Goal: Transaction & Acquisition: Purchase product/service

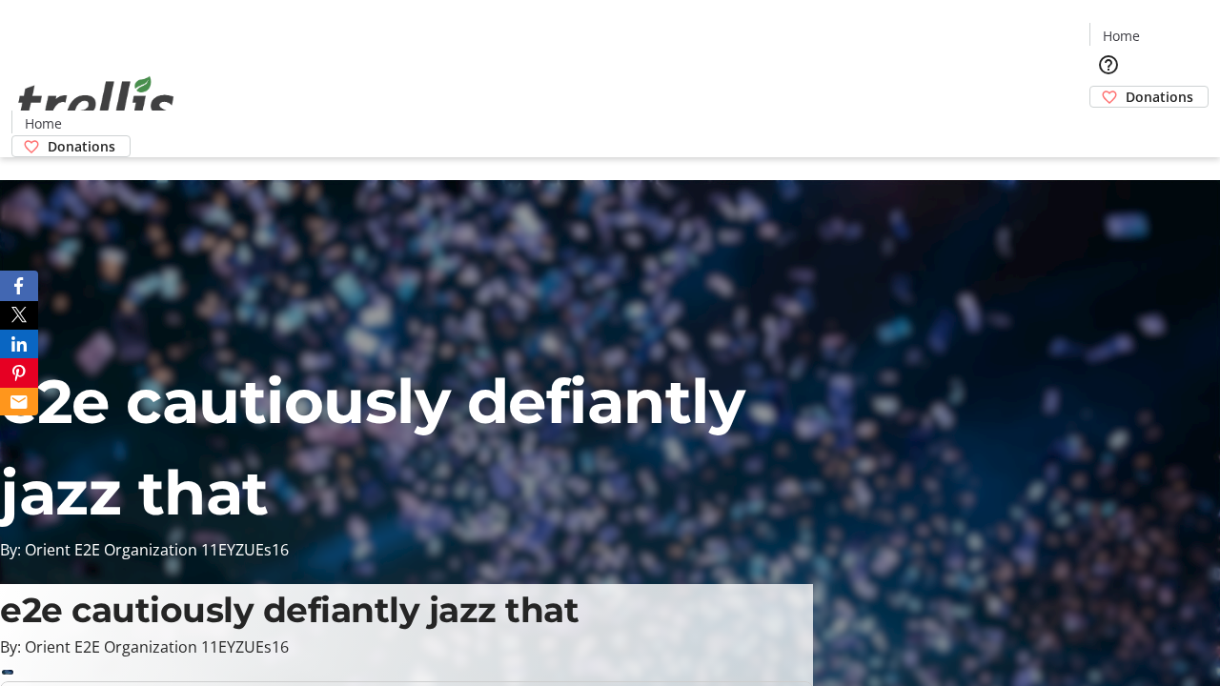
click at [1165, 29] on span "Sign Up" at bounding box center [1172, 26] width 55 height 23
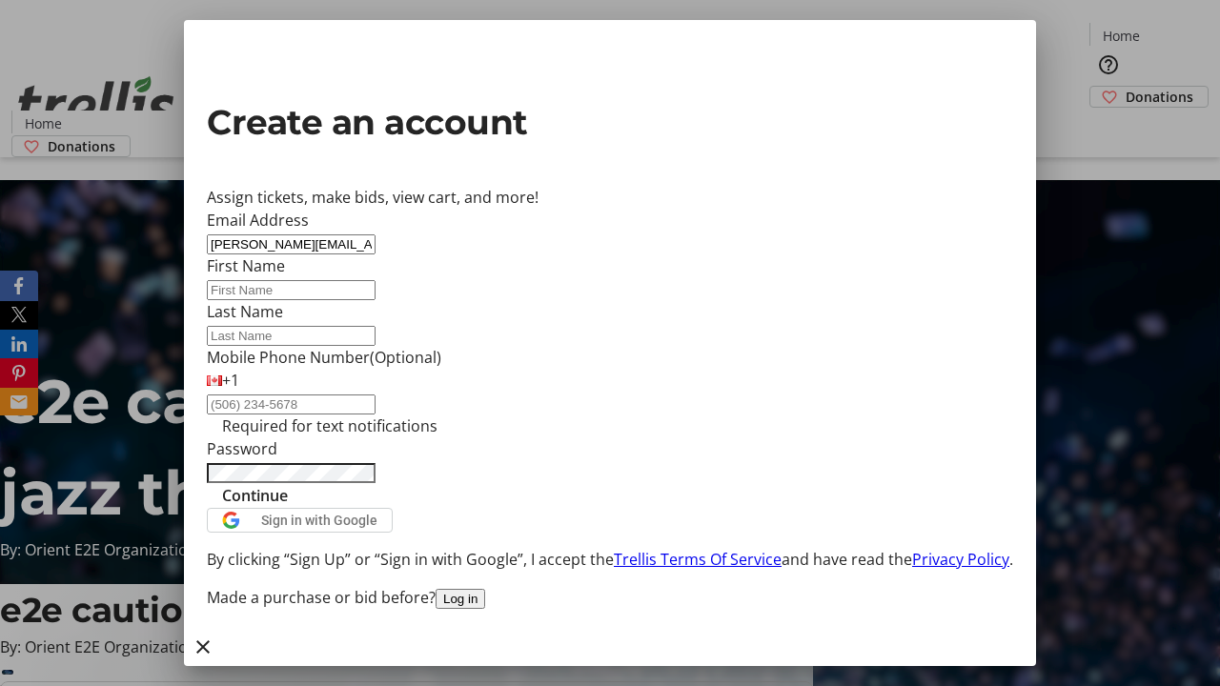
type input "[PERSON_NAME][EMAIL_ADDRESS][DOMAIN_NAME]"
type input "[PERSON_NAME]"
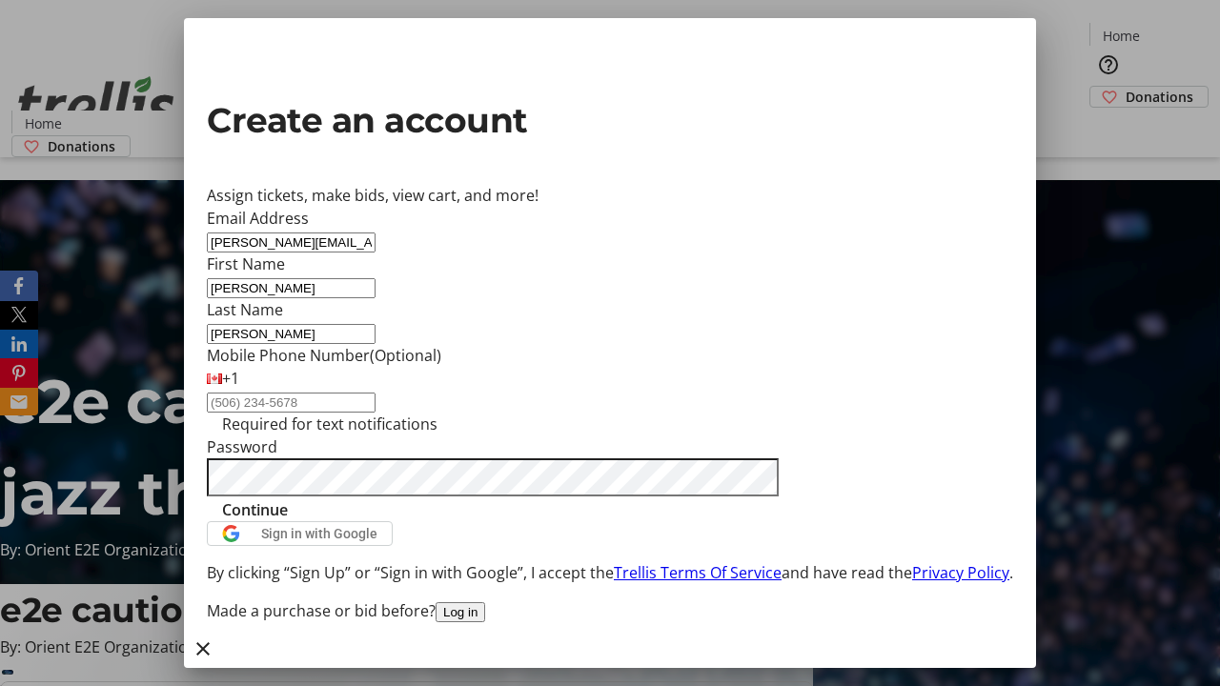
click at [288, 521] on span "Continue" at bounding box center [255, 509] width 66 height 23
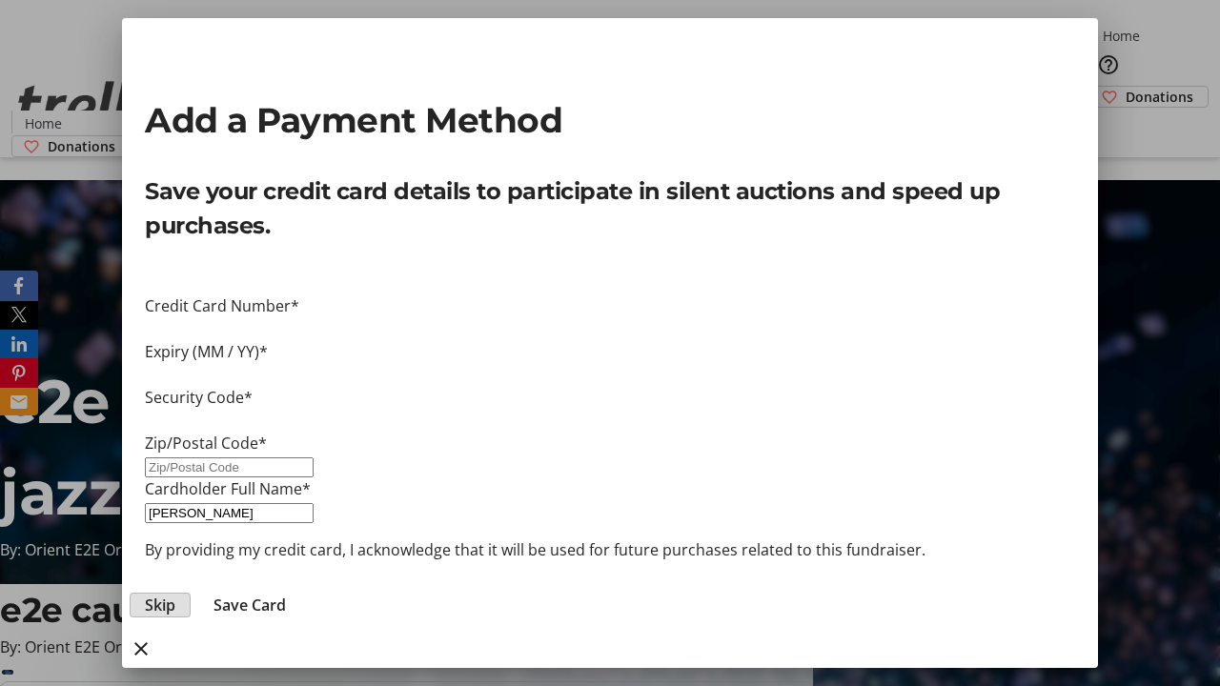
click at [175, 594] on span "Skip" at bounding box center [160, 605] width 30 height 23
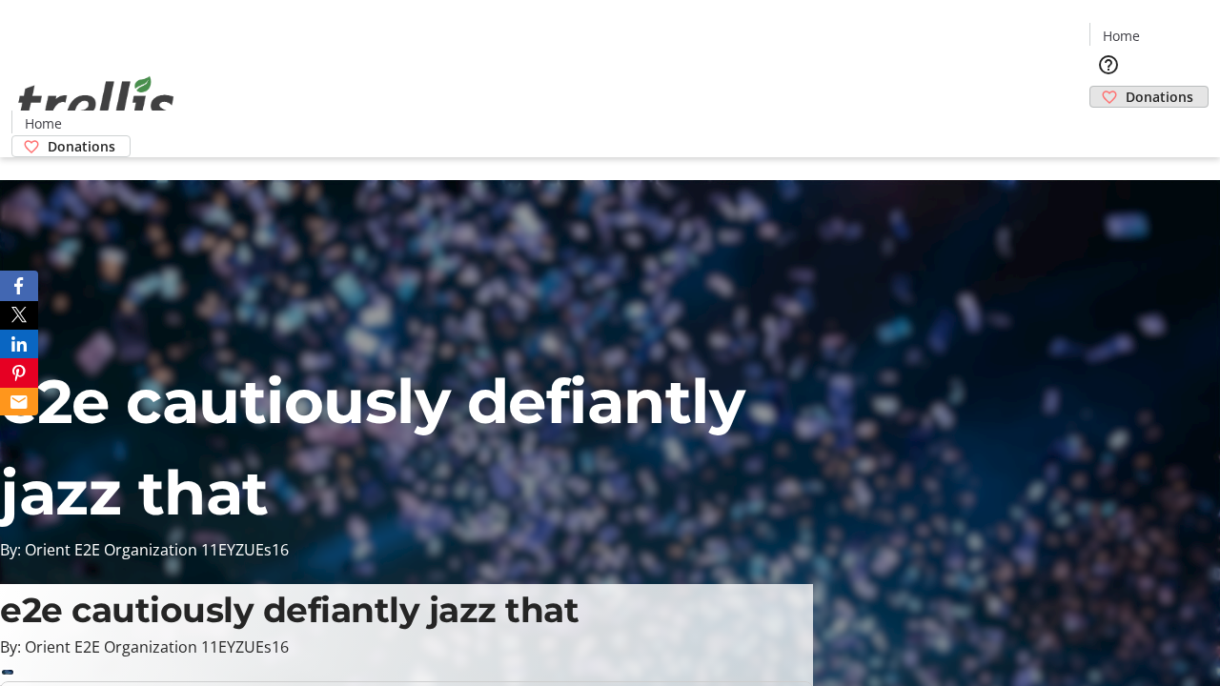
click at [1125, 87] on span "Donations" at bounding box center [1159, 97] width 68 height 20
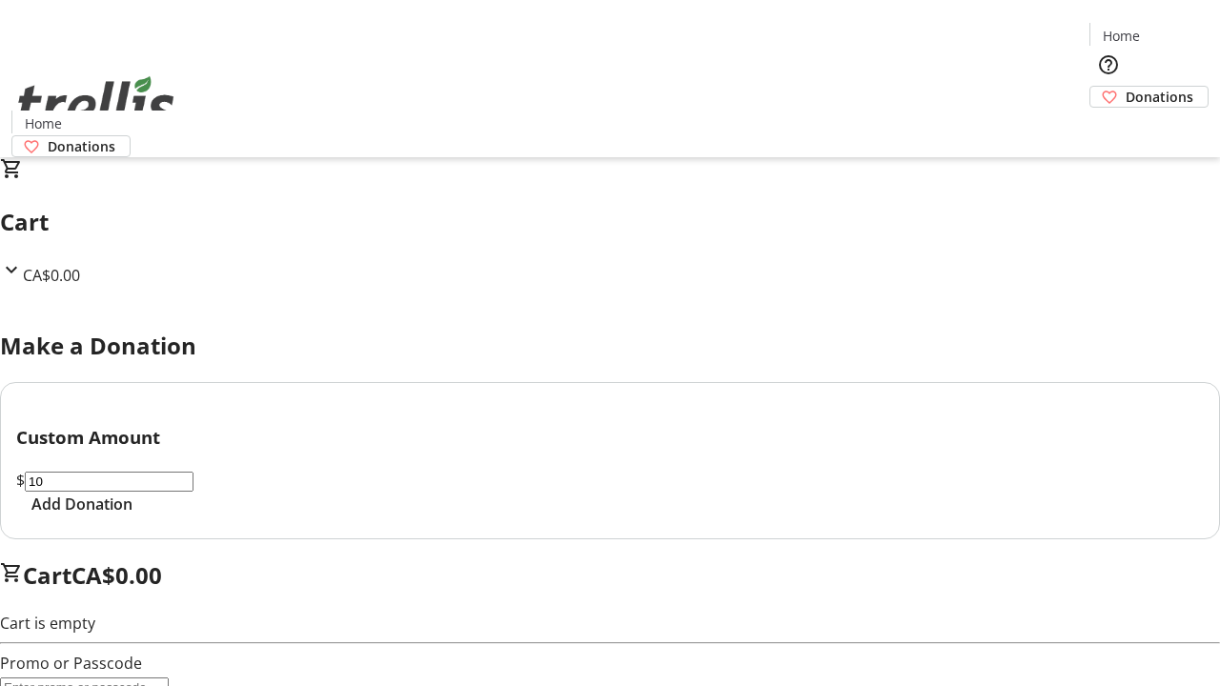
click at [132, 516] on span "Add Donation" at bounding box center [81, 504] width 101 height 23
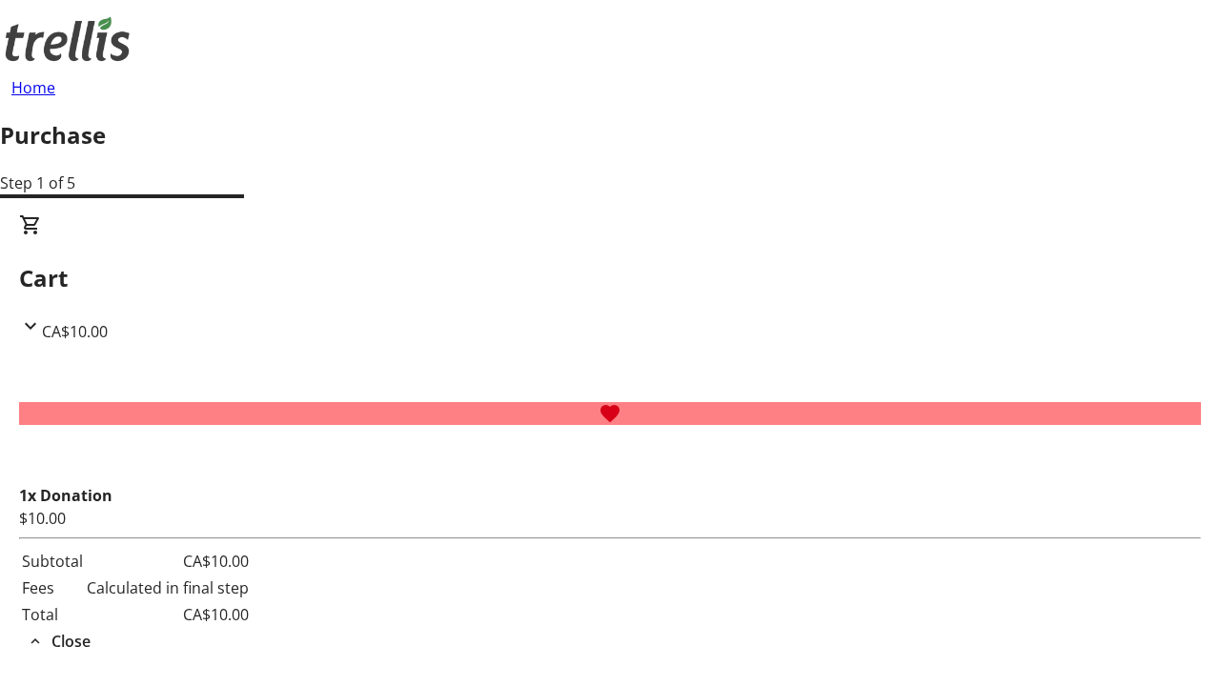
select select "CA"
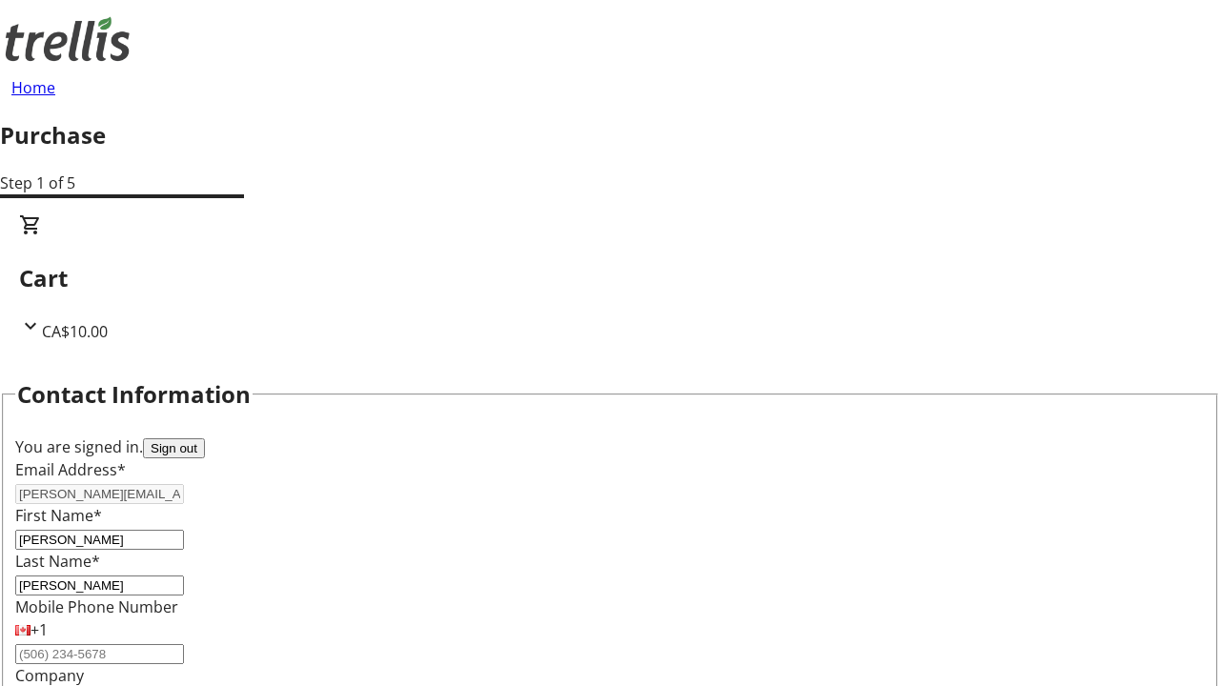
type input "[STREET_ADDRESS][PERSON_NAME]"
type input "Kelowna"
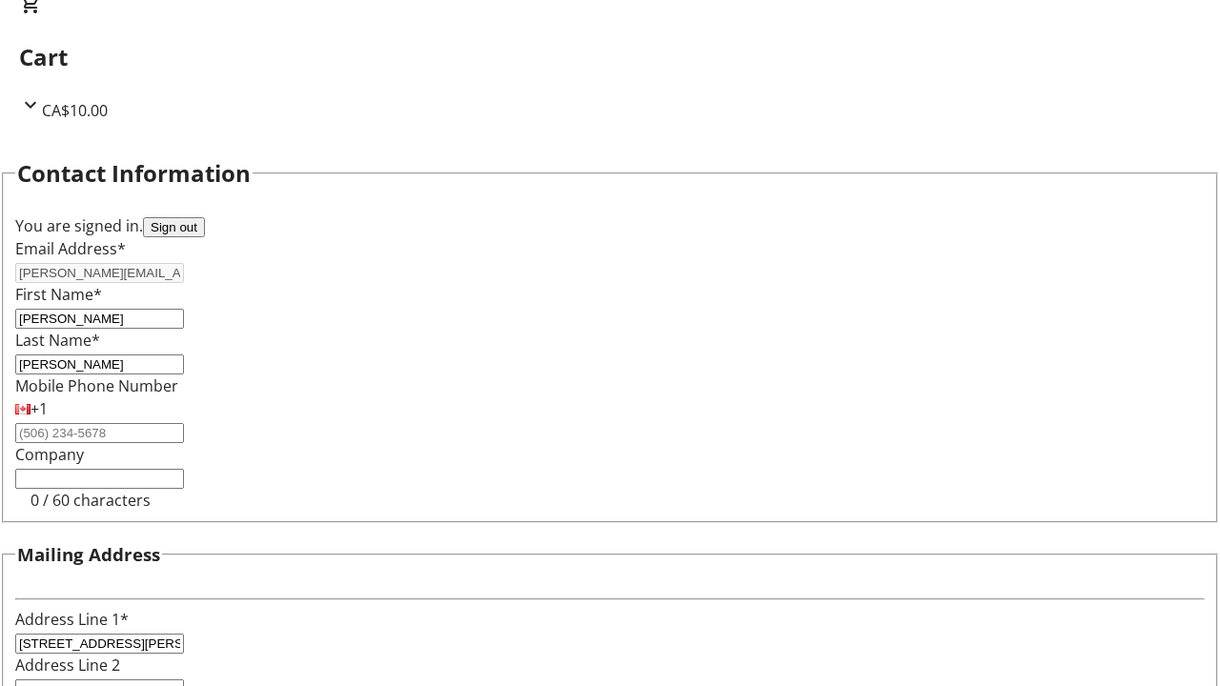
select select "BC"
type input "Kelowna"
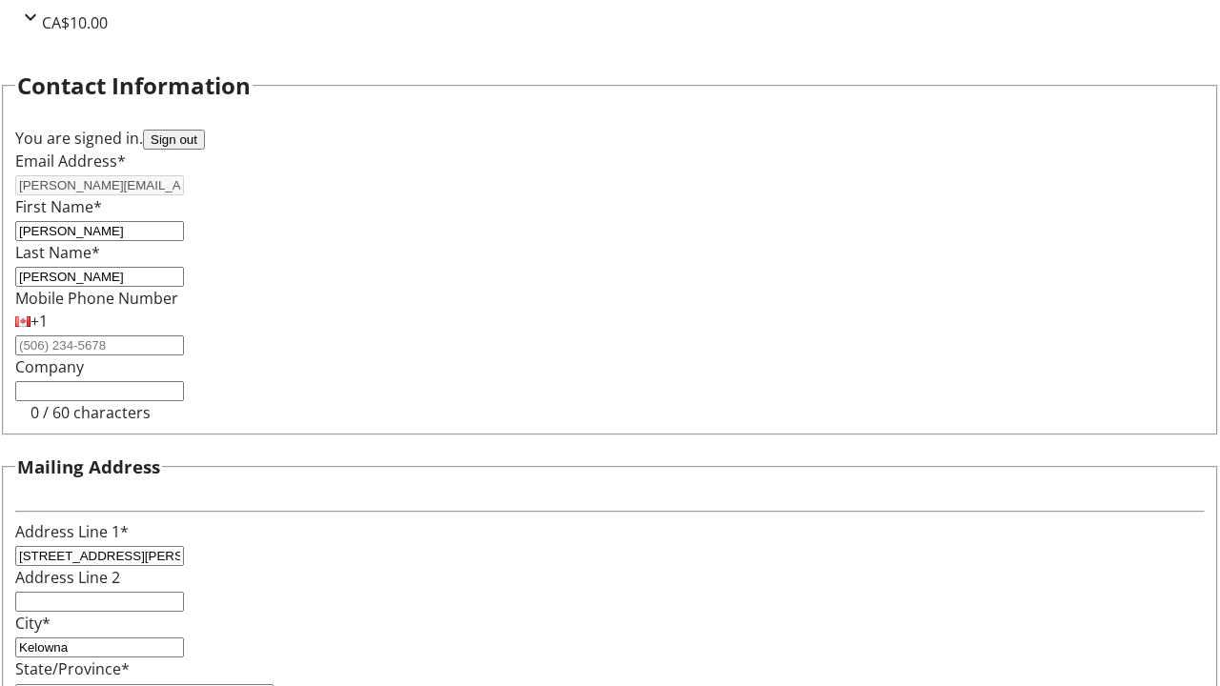
type input "V1Y 0C2"
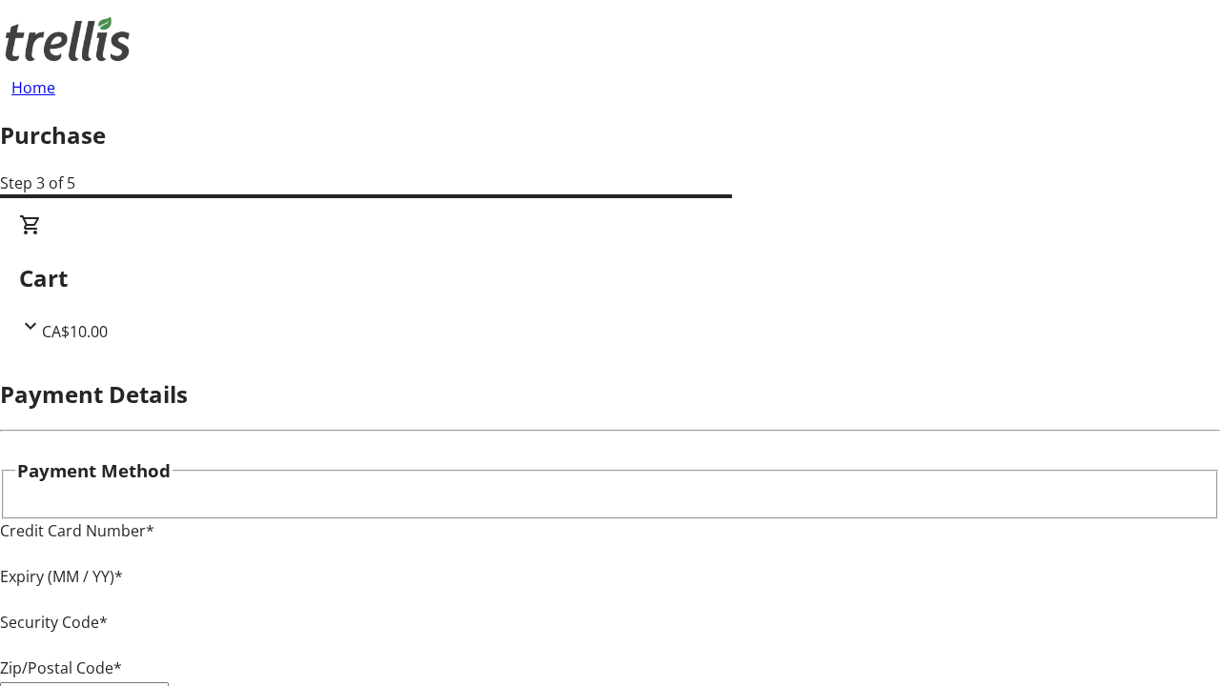
type input "V1Y 0C2"
